Goal: Obtain resource: Obtain resource

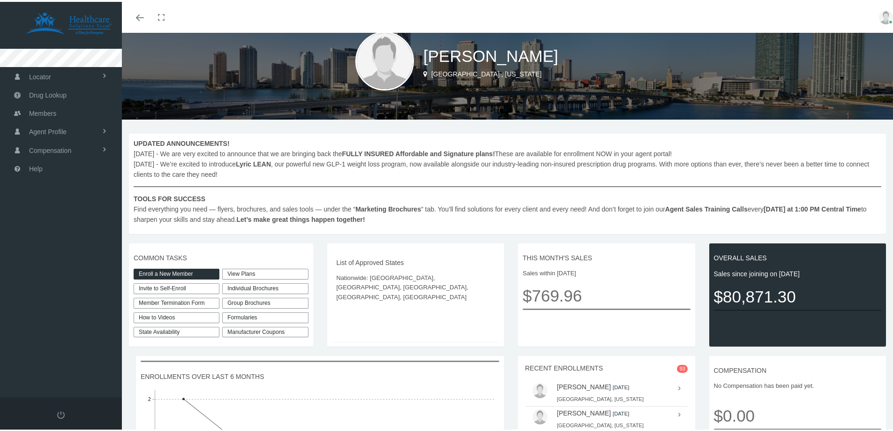
scroll to position [47, 0]
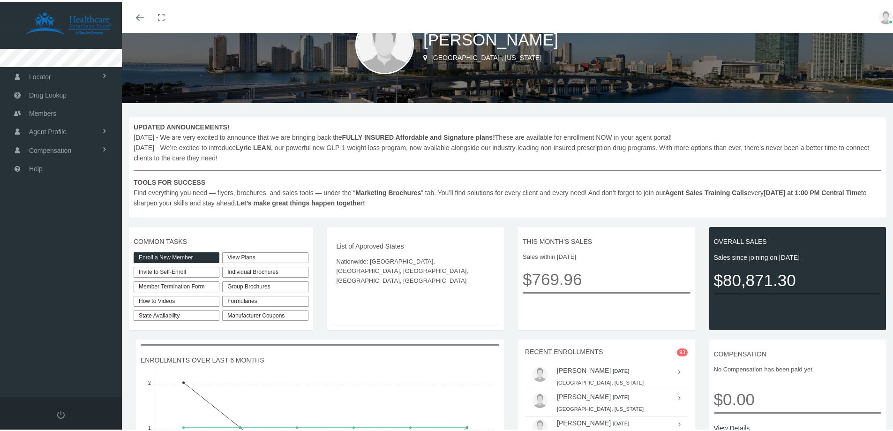
click at [239, 257] on link "View Plans" at bounding box center [265, 255] width 86 height 11
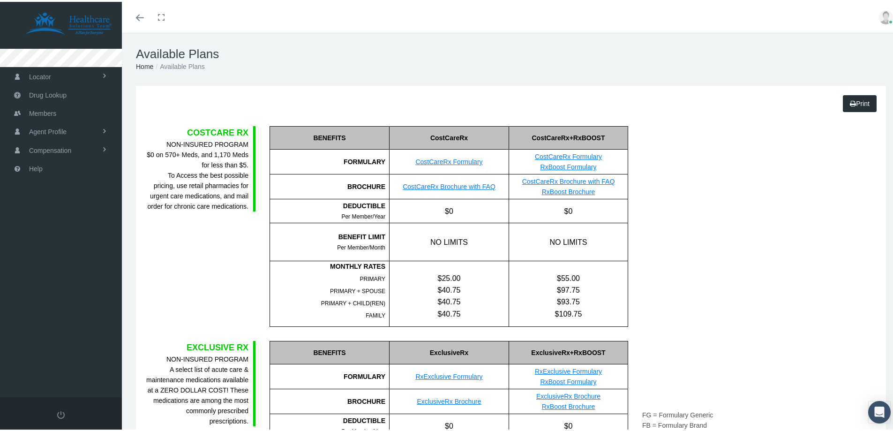
click at [556, 188] on link "RxBoost Brochure" at bounding box center [568, 190] width 53 height 8
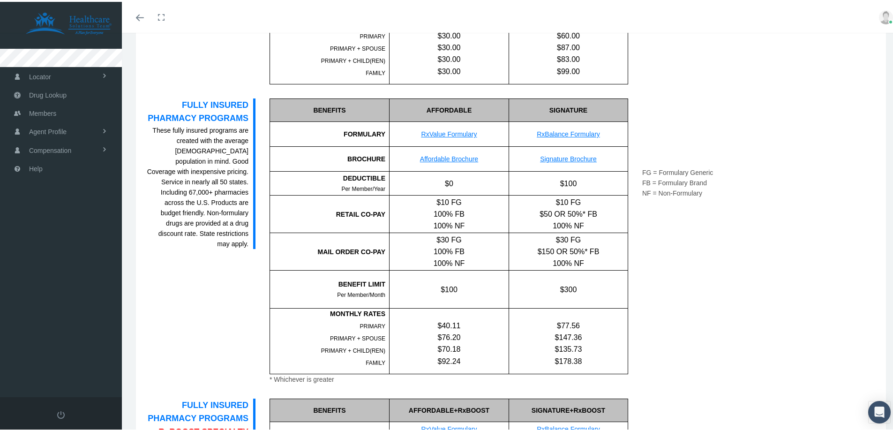
scroll to position [516, 0]
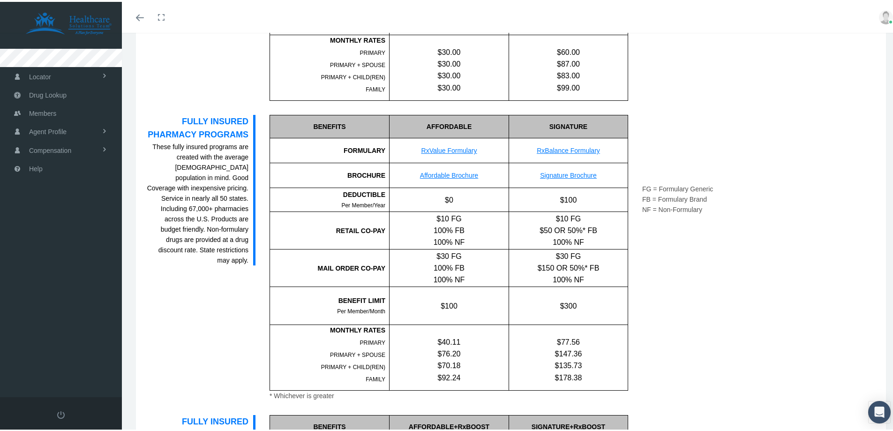
click at [549, 176] on link "Signature Brochure" at bounding box center [568, 174] width 57 height 8
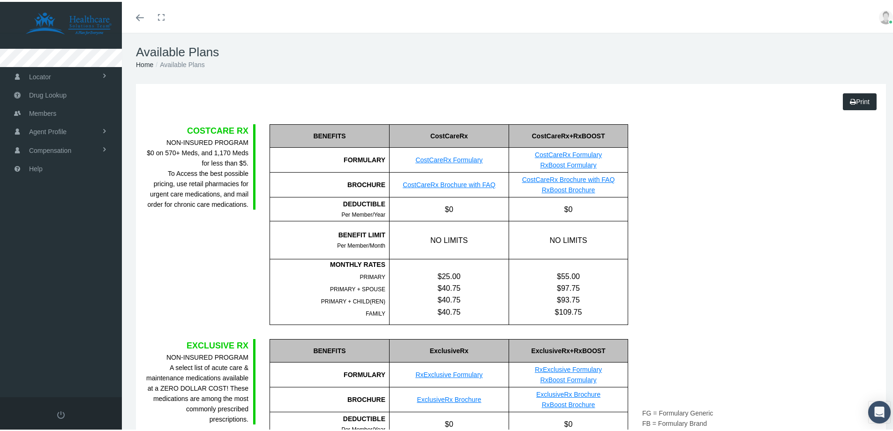
scroll to position [0, 0]
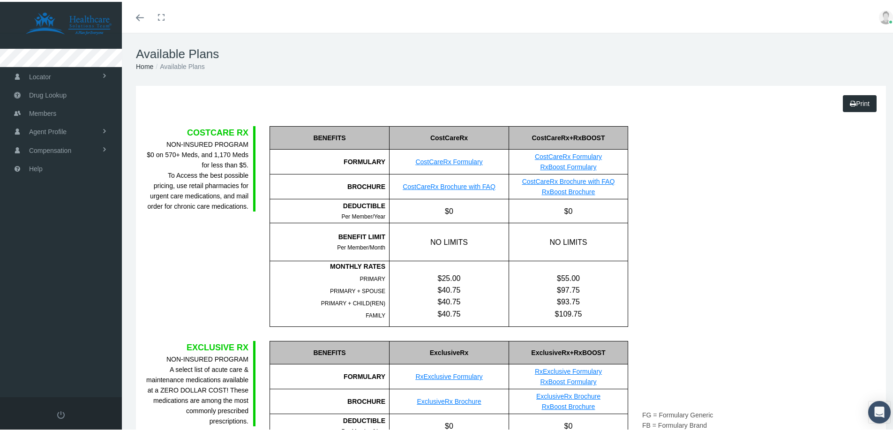
click at [555, 153] on link "CostCareRx Formulary" at bounding box center [568, 155] width 67 height 8
click at [558, 179] on link "CostCareRx Brochure with FAQ" at bounding box center [568, 180] width 93 height 8
